Goal: Information Seeking & Learning: Compare options

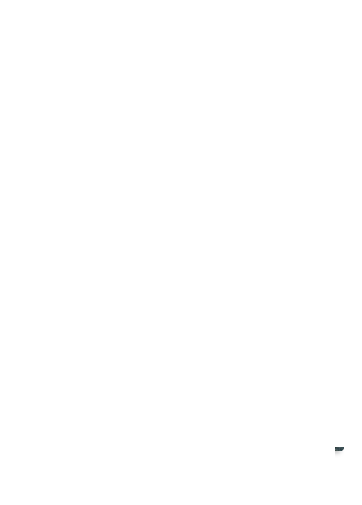
click at [61, 438] on span "Alle Hotels im Überblick" at bounding box center [56, 433] width 56 height 7
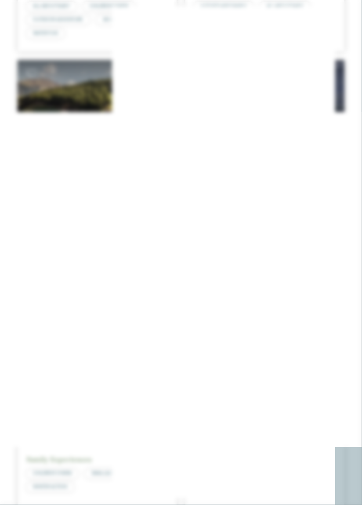
click at [346, 177] on icon at bounding box center [344, 169] width 19 height 15
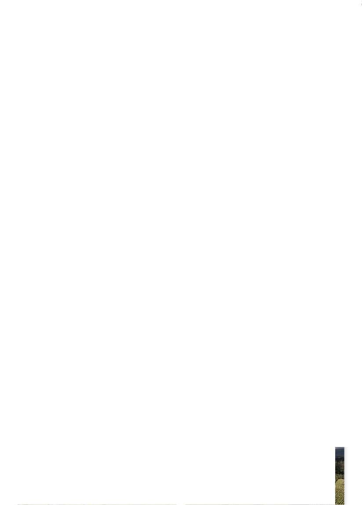
scroll to position [24, 0]
click at [143, 163] on span "Region" at bounding box center [133, 166] width 21 height 6
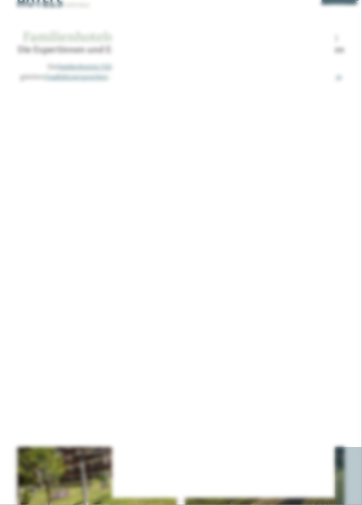
click at [251, 180] on icon at bounding box center [251, 172] width 19 height 15
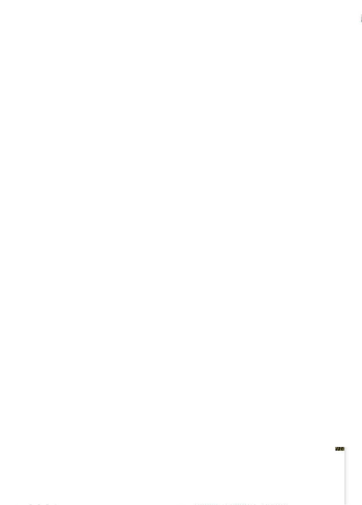
scroll to position [0, 0]
click at [204, 186] on div "Meine Wünsche" at bounding box center [185, 189] width 39 height 7
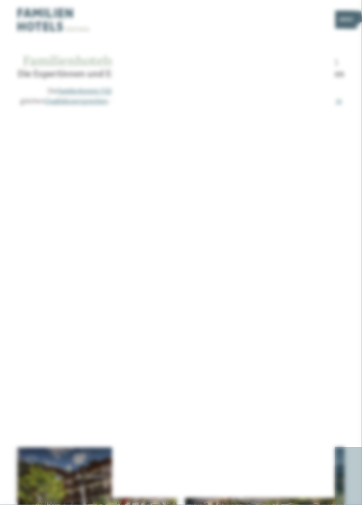
click at [306, 337] on div at bounding box center [304, 334] width 9 height 9
click at [195, 416] on span "übernehmen" at bounding box center [181, 418] width 37 height 6
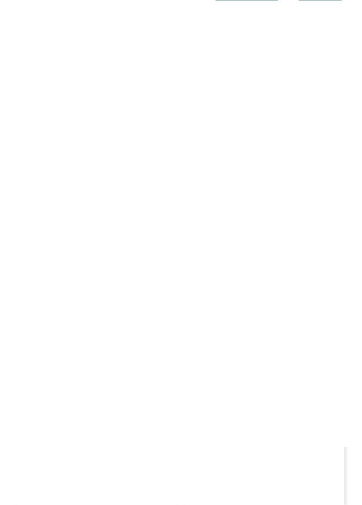
scroll to position [225, 0]
click at [122, 164] on h4 "DAS GERSTL Family Retreat" at bounding box center [97, 169] width 142 height 11
click at [272, 310] on h4 "Family Hotel Gutenberg ****" at bounding box center [265, 315] width 142 height 11
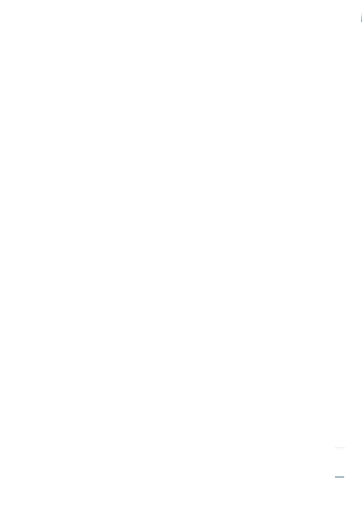
click at [253, 333] on h4 "Hotel Familiamus *****" at bounding box center [265, 338] width 142 height 11
click at [53, 216] on icon at bounding box center [51, 221] width 12 height 11
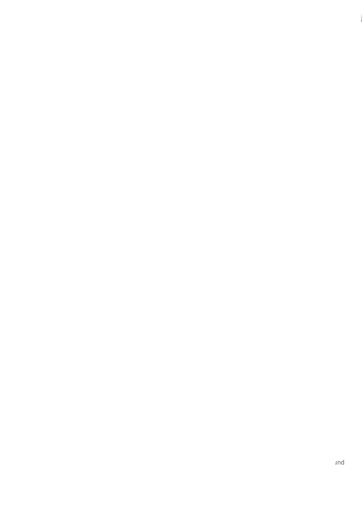
click at [347, 279] on icon at bounding box center [343, 285] width 24 height 20
click at [344, 277] on icon at bounding box center [343, 285] width 24 height 20
click at [345, 276] on icon at bounding box center [343, 285] width 24 height 20
click at [345, 278] on icon at bounding box center [343, 285] width 24 height 20
click at [348, 277] on icon at bounding box center [343, 285] width 24 height 20
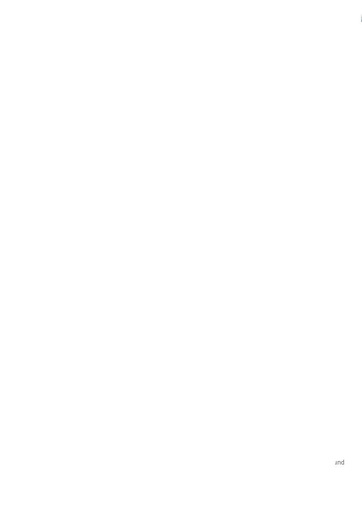
click at [346, 276] on icon at bounding box center [343, 285] width 24 height 20
click at [346, 277] on icon at bounding box center [343, 285] width 24 height 20
click at [302, 277] on img at bounding box center [292, 285] width 103 height 77
click at [302, 265] on div "GERSTI‘S Wasserwelt" at bounding box center [292, 285] width 103 height 77
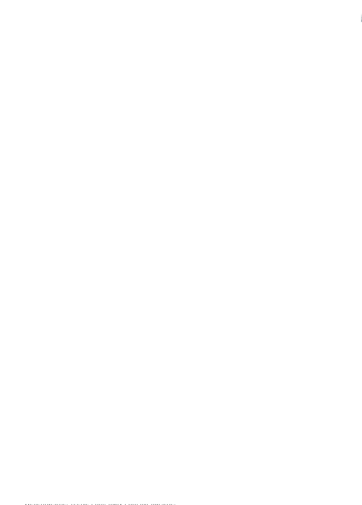
click at [347, 275] on icon at bounding box center [345, 284] width 24 height 20
click at [343, 278] on icon at bounding box center [345, 284] width 24 height 20
click at [345, 278] on icon at bounding box center [345, 284] width 24 height 20
click at [345, 280] on icon at bounding box center [345, 284] width 24 height 20
click at [347, 274] on icon at bounding box center [345, 284] width 24 height 20
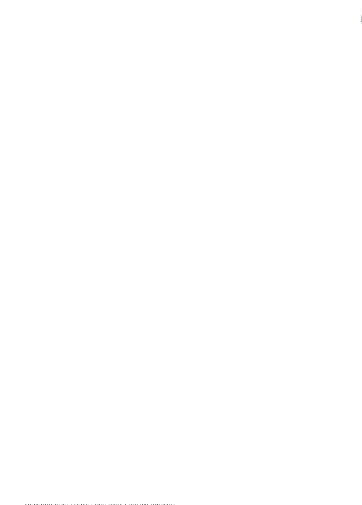
click at [346, 276] on icon at bounding box center [345, 284] width 24 height 20
click at [346, 275] on icon at bounding box center [345, 284] width 24 height 20
click at [346, 279] on icon at bounding box center [345, 284] width 24 height 20
click at [348, 274] on icon at bounding box center [345, 284] width 24 height 20
click at [346, 275] on icon at bounding box center [345, 284] width 24 height 20
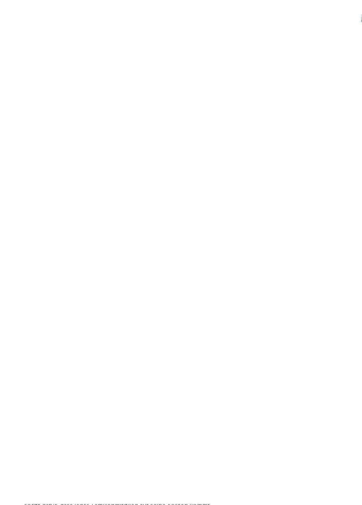
scroll to position [891, 0]
click at [78, 408] on img at bounding box center [69, 426] width 103 height 77
click at [300, 284] on img at bounding box center [292, 292] width 103 height 77
click at [79, 282] on img at bounding box center [69, 292] width 103 height 77
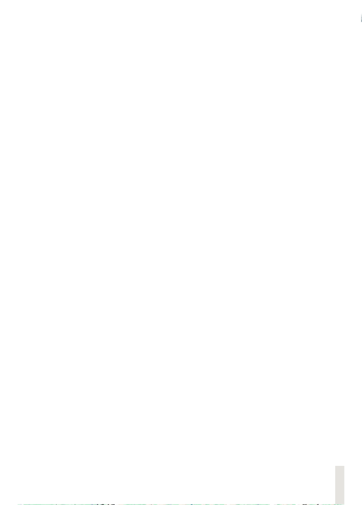
click at [303, 279] on img at bounding box center [292, 292] width 103 height 77
click at [343, 369] on icon at bounding box center [345, 377] width 24 height 20
click at [346, 367] on icon at bounding box center [345, 377] width 24 height 20
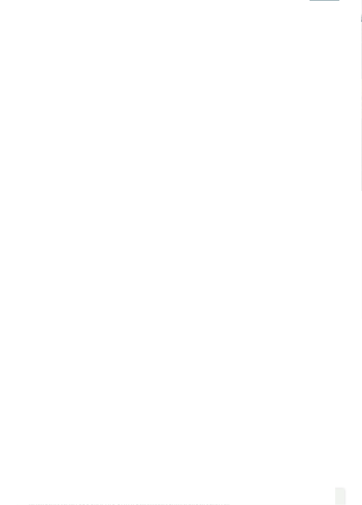
scroll to position [54, 0]
click at [226, 20] on span "Impressionen" at bounding box center [219, 20] width 36 height 6
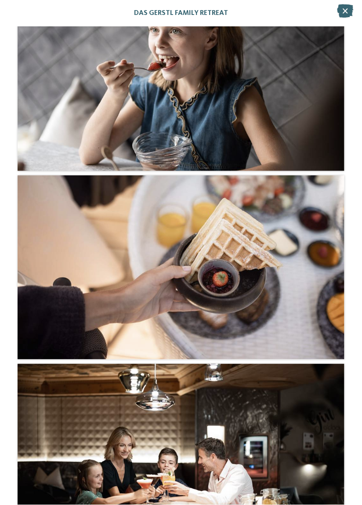
scroll to position [2513, 0]
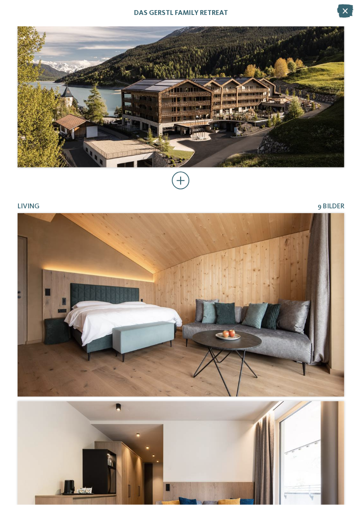
scroll to position [0, 0]
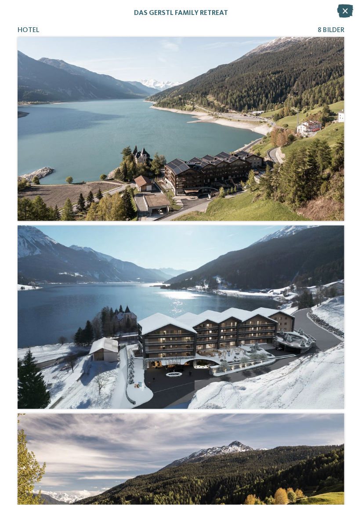
click at [346, 12] on icon at bounding box center [345, 10] width 16 height 13
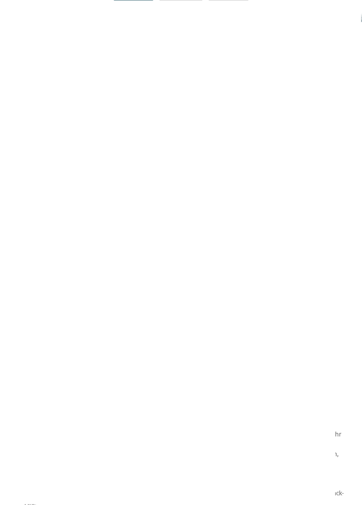
scroll to position [983, 0]
click at [183, 340] on img at bounding box center [181, 347] width 103 height 77
click at [80, 281] on img at bounding box center [69, 288] width 103 height 77
click at [348, 285] on icon at bounding box center [343, 288] width 24 height 20
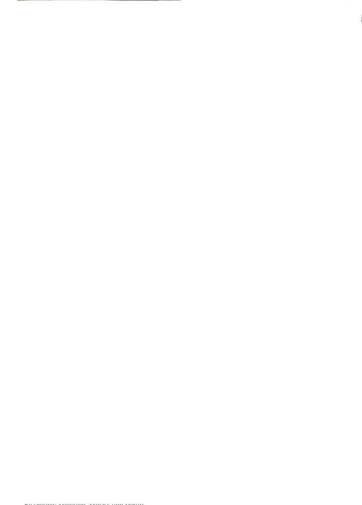
click at [348, 287] on icon at bounding box center [343, 288] width 24 height 20
click at [137, 310] on img at bounding box center [100, 308] width 164 height 132
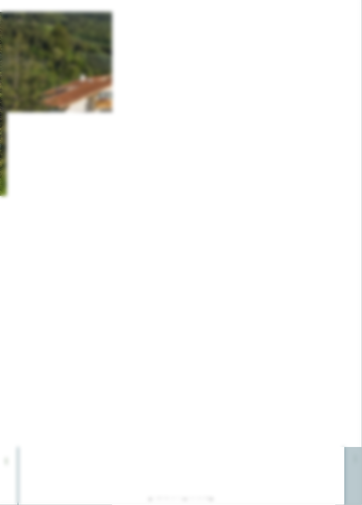
click at [349, 30] on icon at bounding box center [344, 32] width 19 height 15
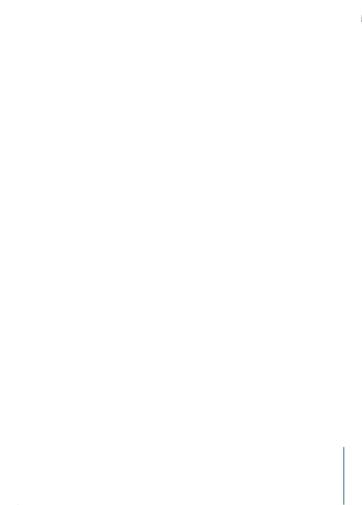
click at [225, 20] on span "Impressionen" at bounding box center [219, 20] width 36 height 6
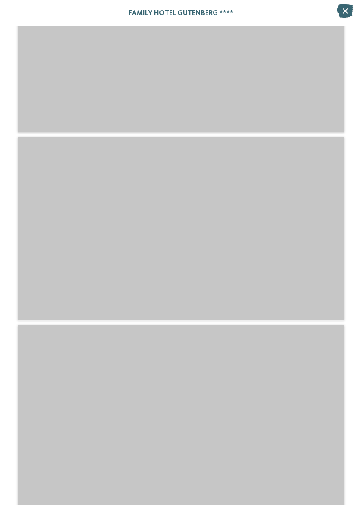
scroll to position [1949, 0]
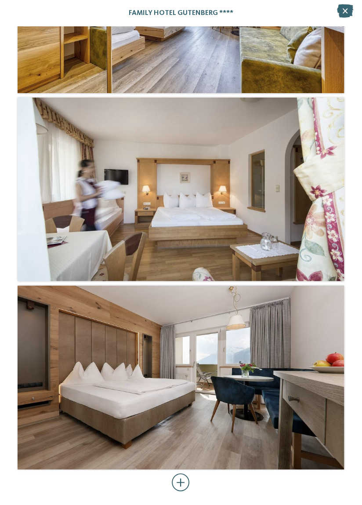
click at [188, 485] on div at bounding box center [181, 483] width 18 height 18
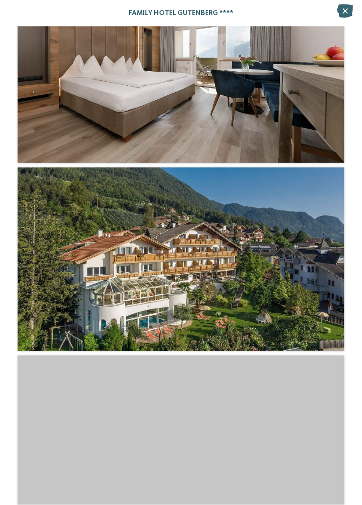
scroll to position [2304, 0]
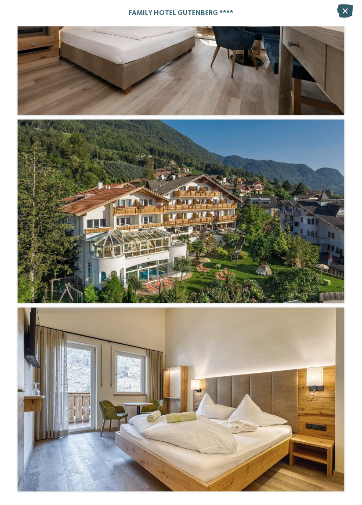
click at [346, 11] on icon at bounding box center [345, 10] width 16 height 13
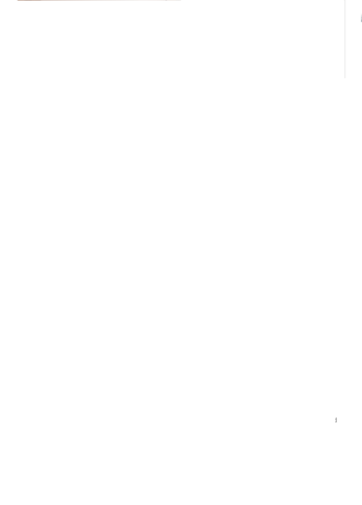
scroll to position [1155, 0]
click at [182, 327] on img at bounding box center [181, 351] width 103 height 77
click at [251, 427] on span "Familiamus Ponyhof" at bounding box center [227, 431] width 67 height 8
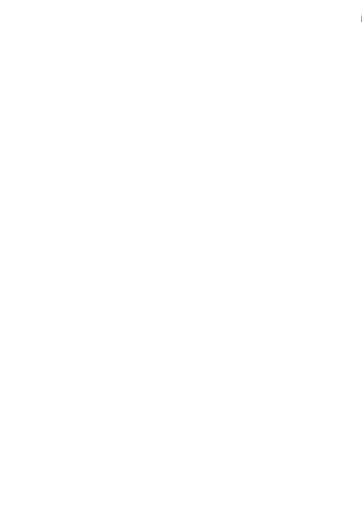
click at [304, 307] on button "Schließen" at bounding box center [301, 317] width 21 height 21
click at [342, 418] on icon at bounding box center [343, 428] width 24 height 20
click at [229, 22] on span "Impressionen" at bounding box center [219, 20] width 36 height 6
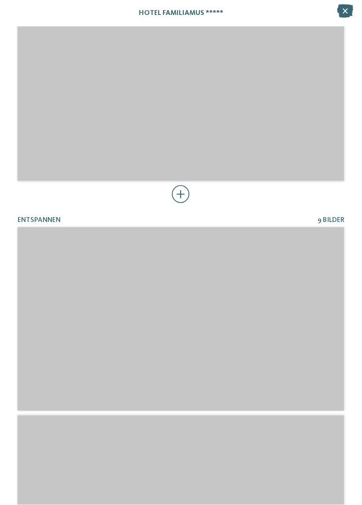
scroll to position [1024, 0]
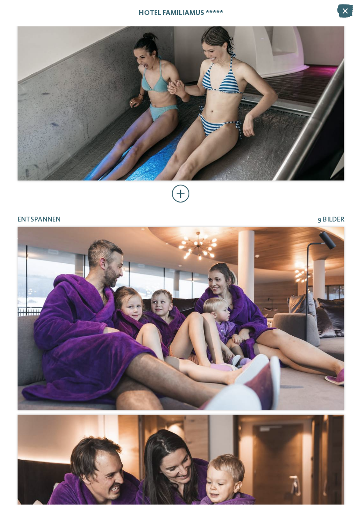
click at [181, 197] on div at bounding box center [181, 194] width 18 height 18
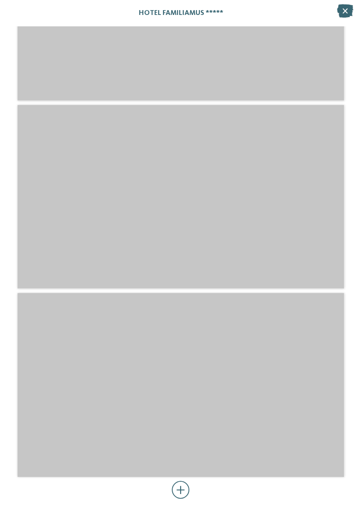
scroll to position [4189, 0]
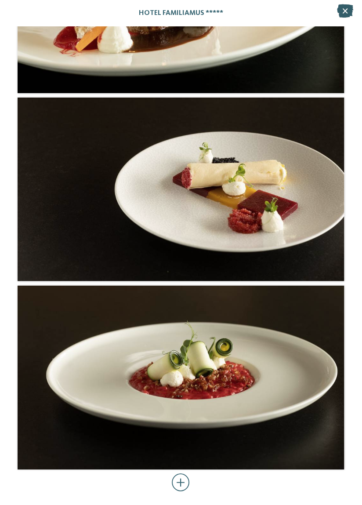
click at [351, 8] on icon at bounding box center [345, 10] width 16 height 13
